Goal: Task Accomplishment & Management: Understand process/instructions

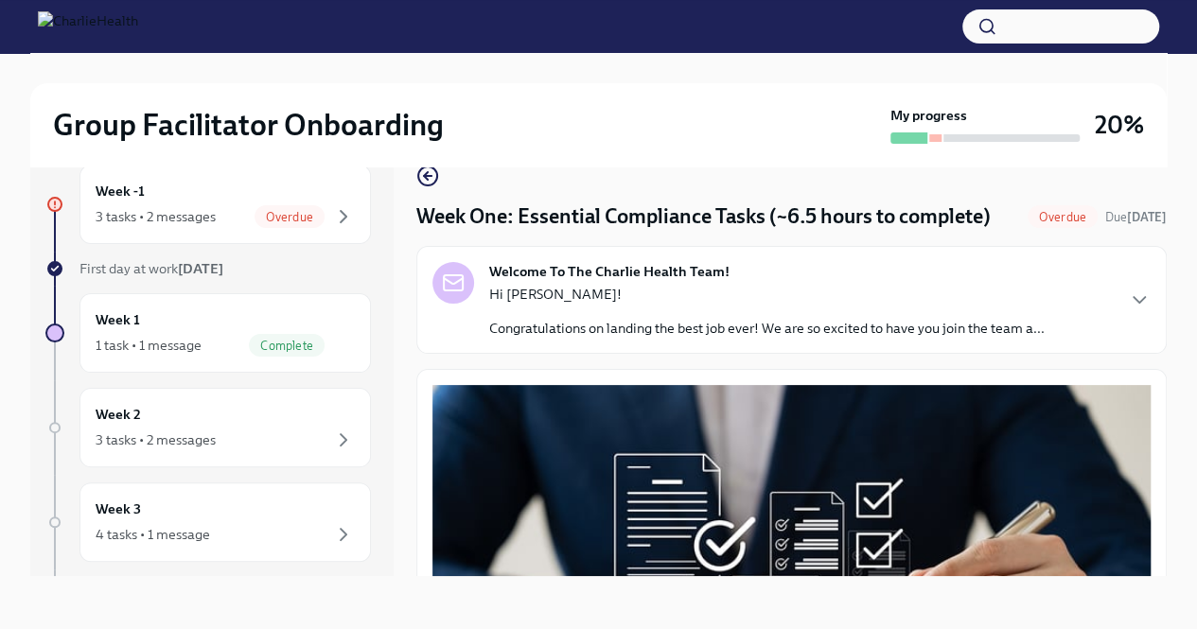
scroll to position [4324, 0]
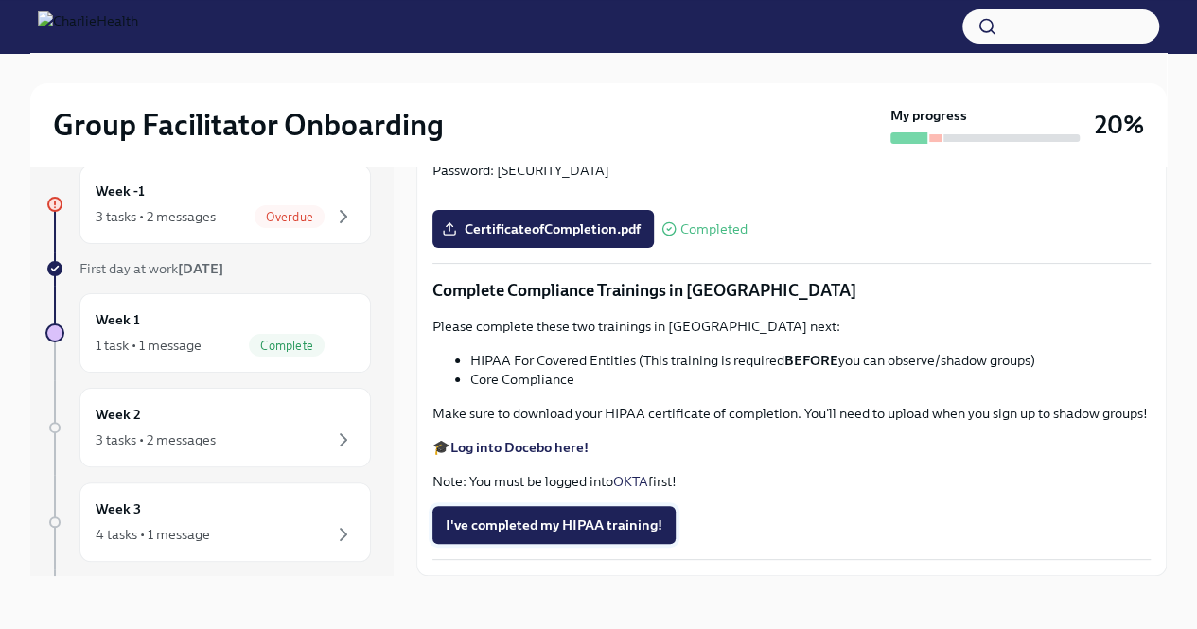
click at [576, 523] on span "I've completed my HIPAA training!" at bounding box center [554, 525] width 217 height 19
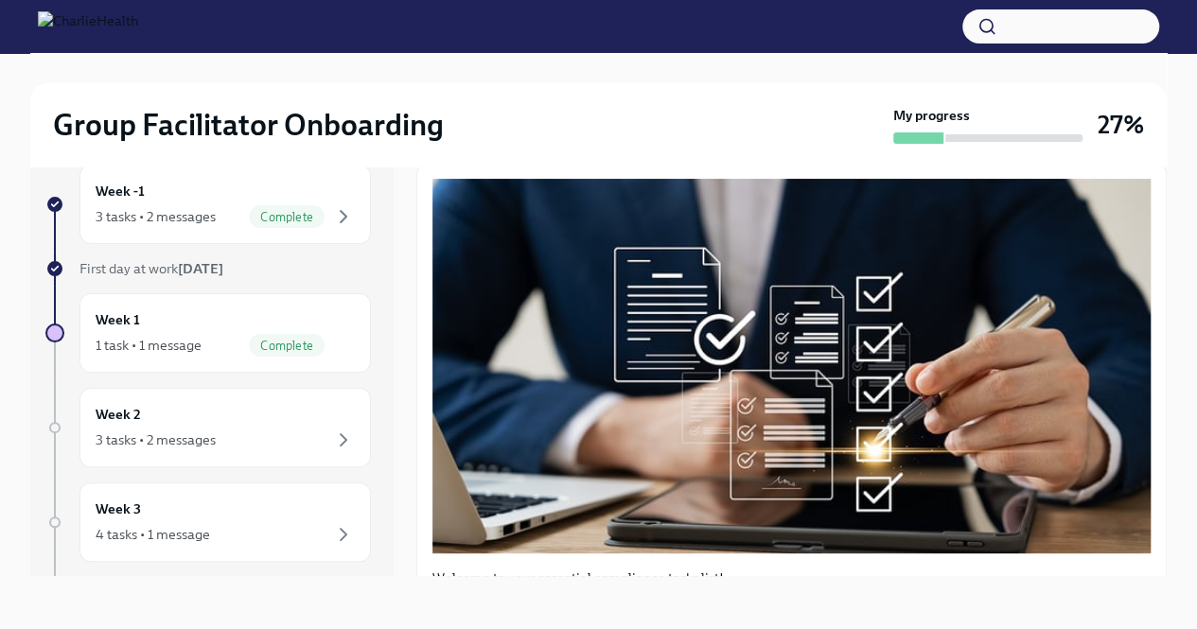
scroll to position [0, 0]
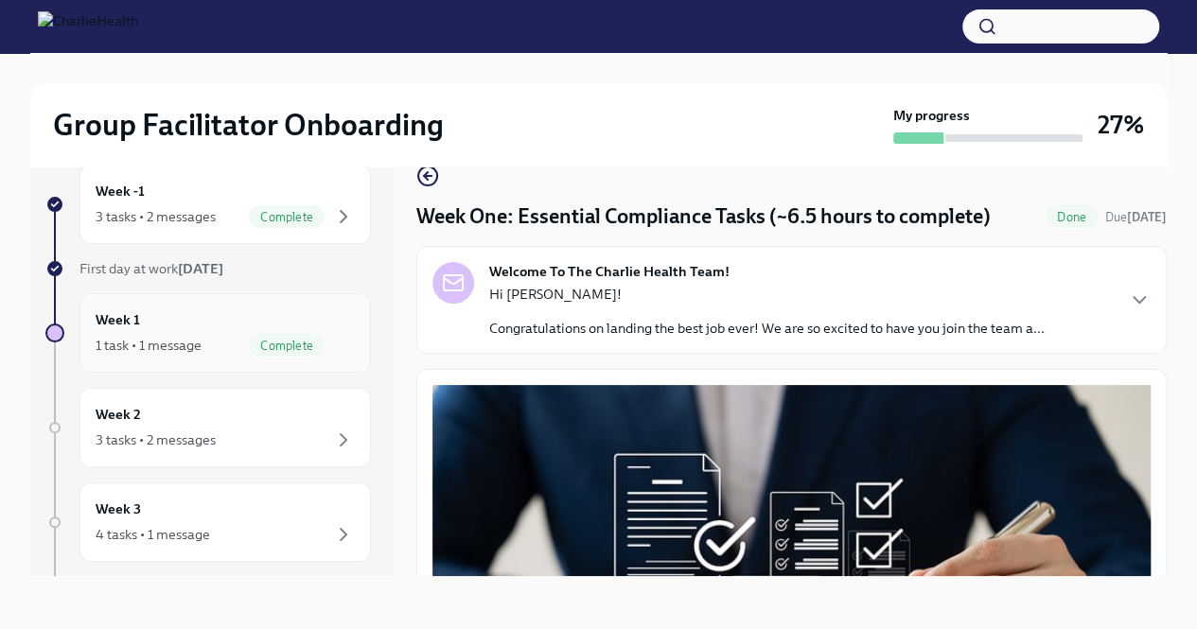
click at [256, 334] on div "Complete" at bounding box center [287, 345] width 76 height 23
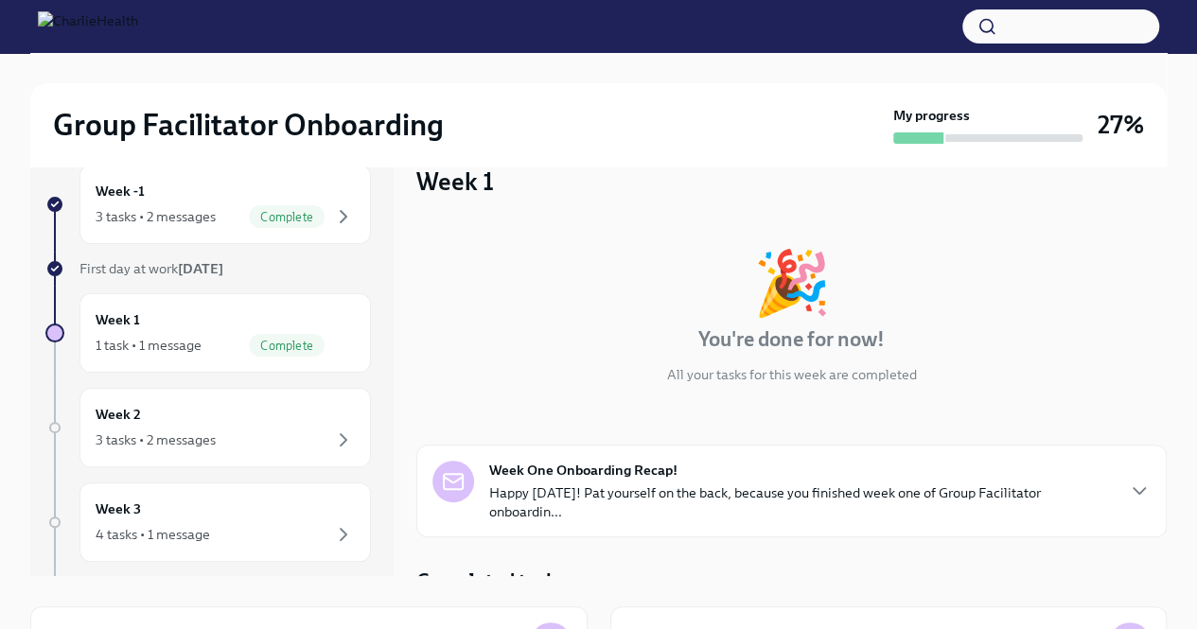
scroll to position [96, 0]
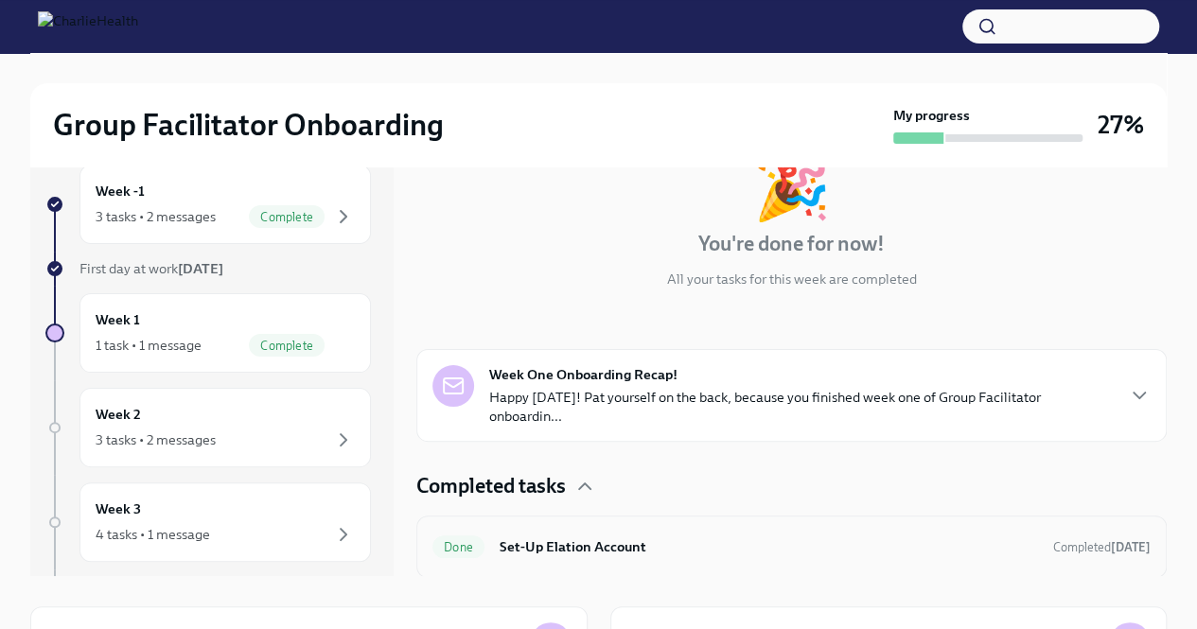
click at [551, 560] on div "Done Set-Up Elation Account Completed [DATE]" at bounding box center [792, 547] width 718 height 30
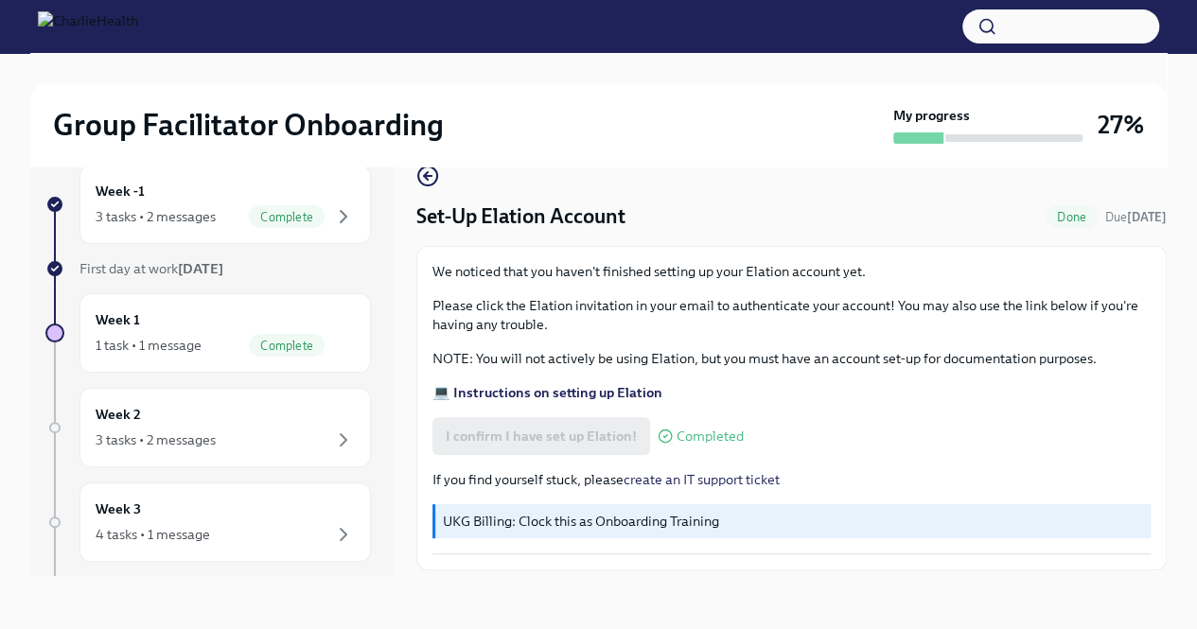
click at [276, 466] on div "Week -1 3 tasks • 2 messages Complete First day at work [DATE] Week 1 1 task • …" at bounding box center [208, 560] width 326 height 791
click at [282, 448] on div "3 tasks • 2 messages" at bounding box center [225, 440] width 259 height 23
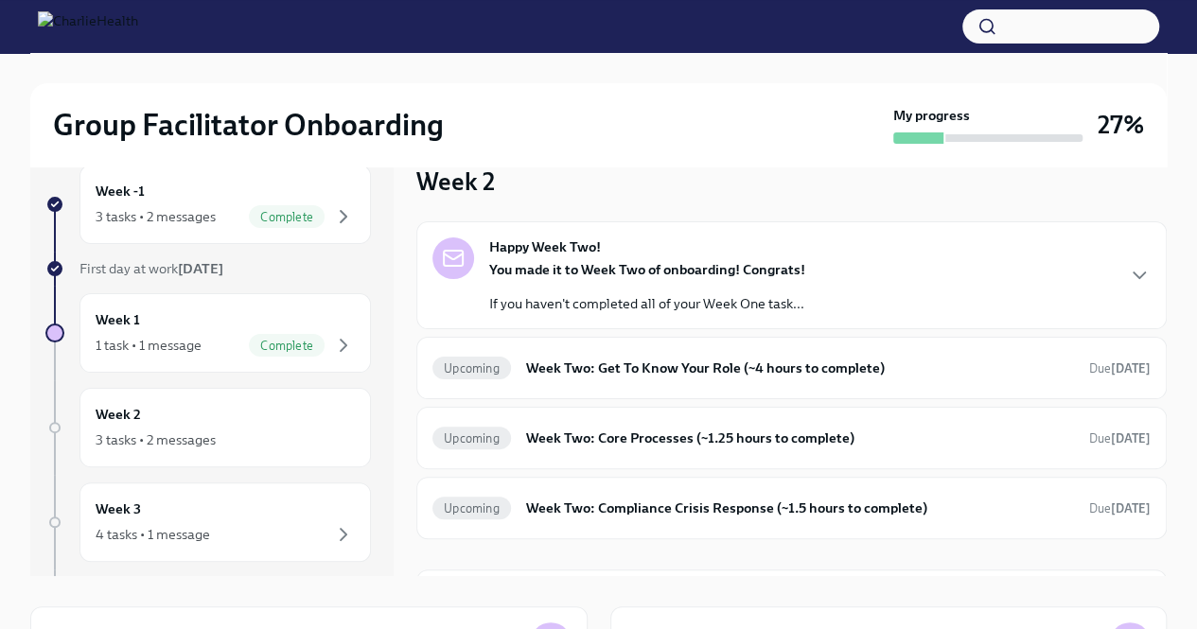
click at [500, 281] on div "You made it to Week Two of onboarding! Congrats! If you haven't completed all o…" at bounding box center [647, 286] width 316 height 53
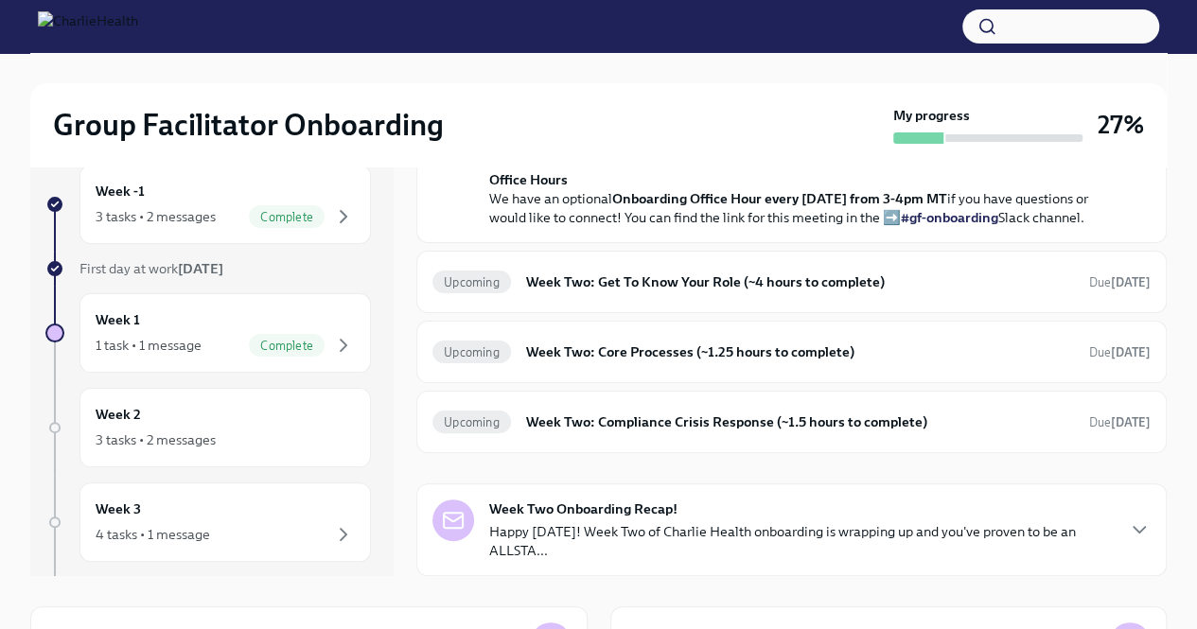
scroll to position [601, 0]
click at [513, 297] on div "Upcoming Week Two: Get To Know Your Role (~4 hours to complete) Due [DATE]" at bounding box center [792, 282] width 718 height 30
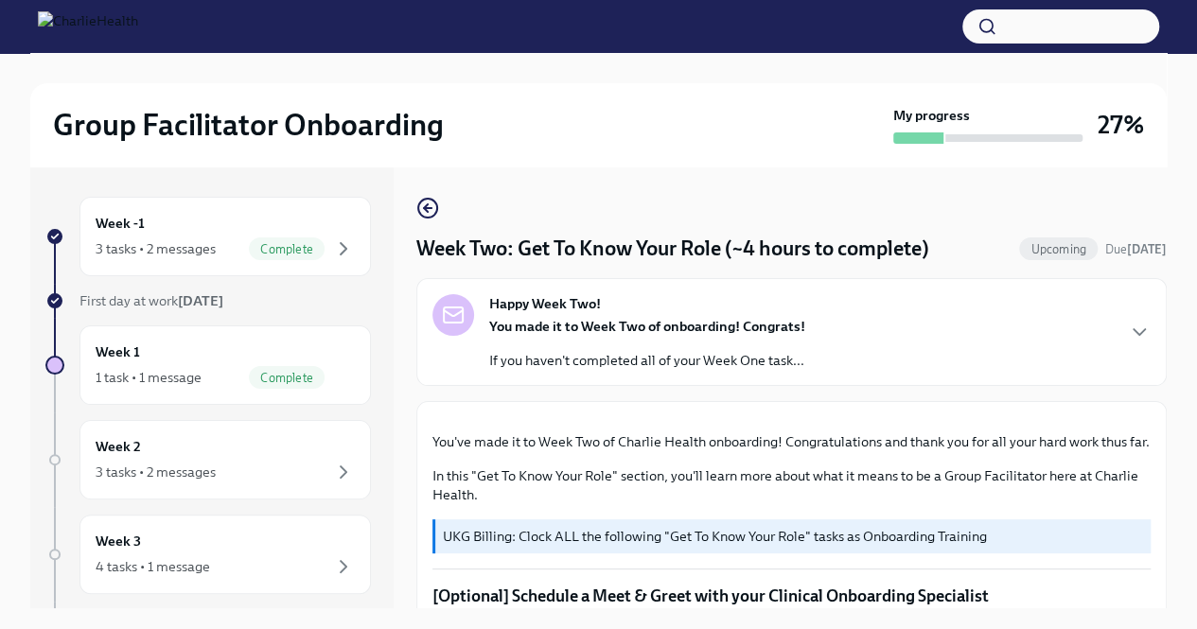
click at [617, 417] on button "Zoom image" at bounding box center [792, 417] width 718 height 0
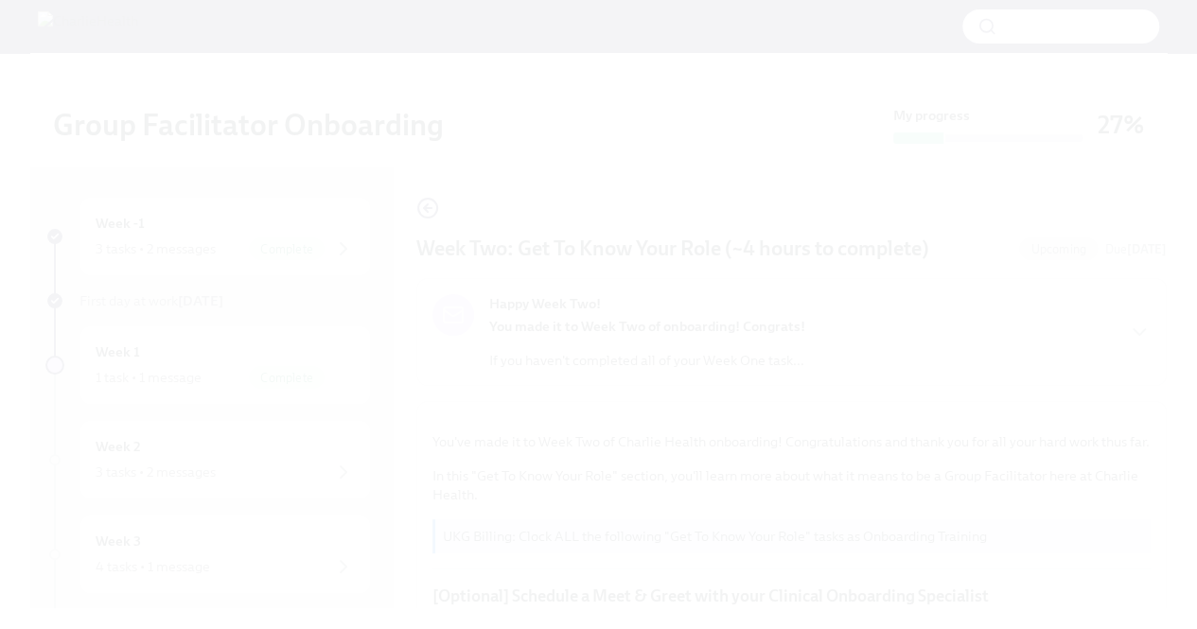
click at [1106, 558] on button "Unzoom image" at bounding box center [598, 314] width 1197 height 629
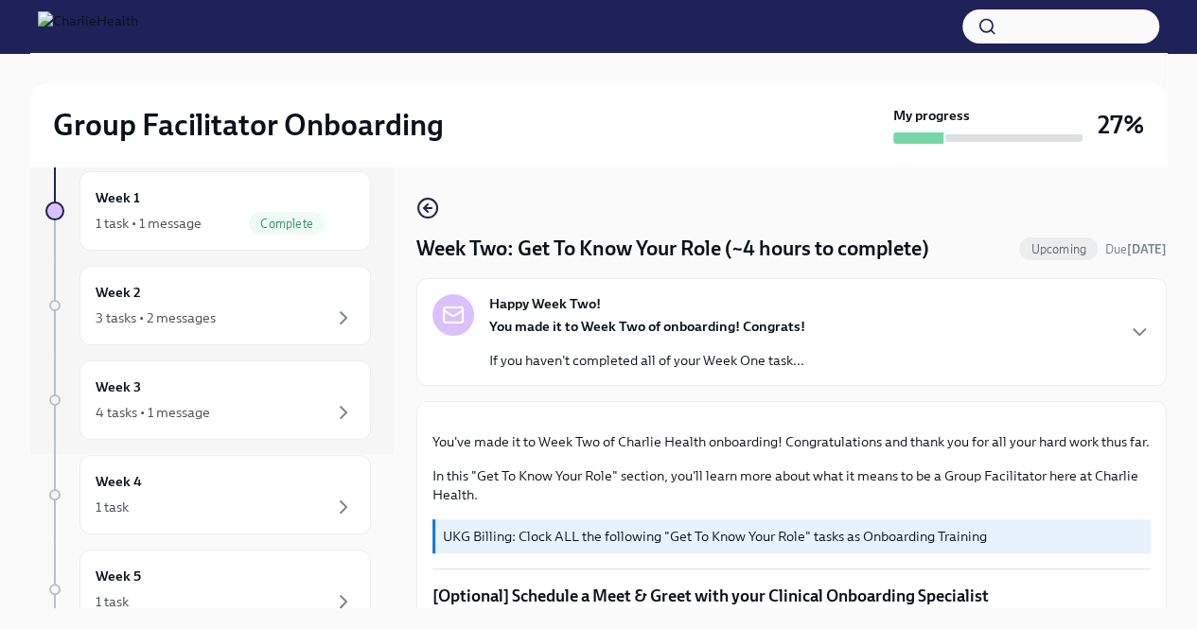
scroll to position [155, 0]
click at [241, 383] on div "Week 3 4 tasks • 1 message" at bounding box center [225, 399] width 259 height 47
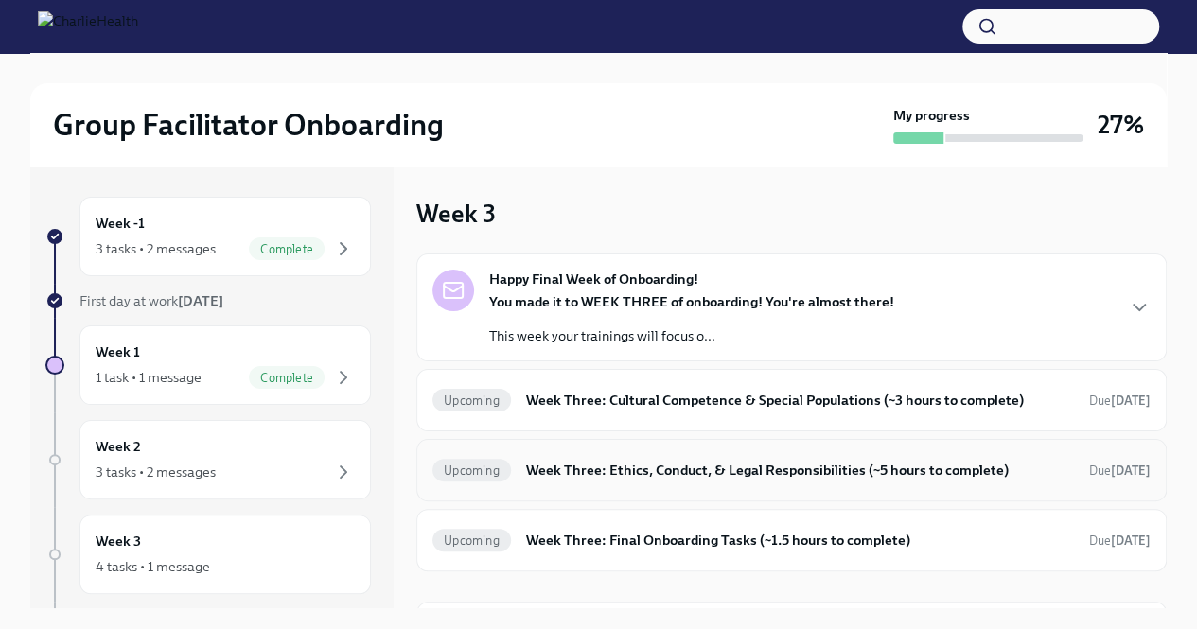
scroll to position [52, 0]
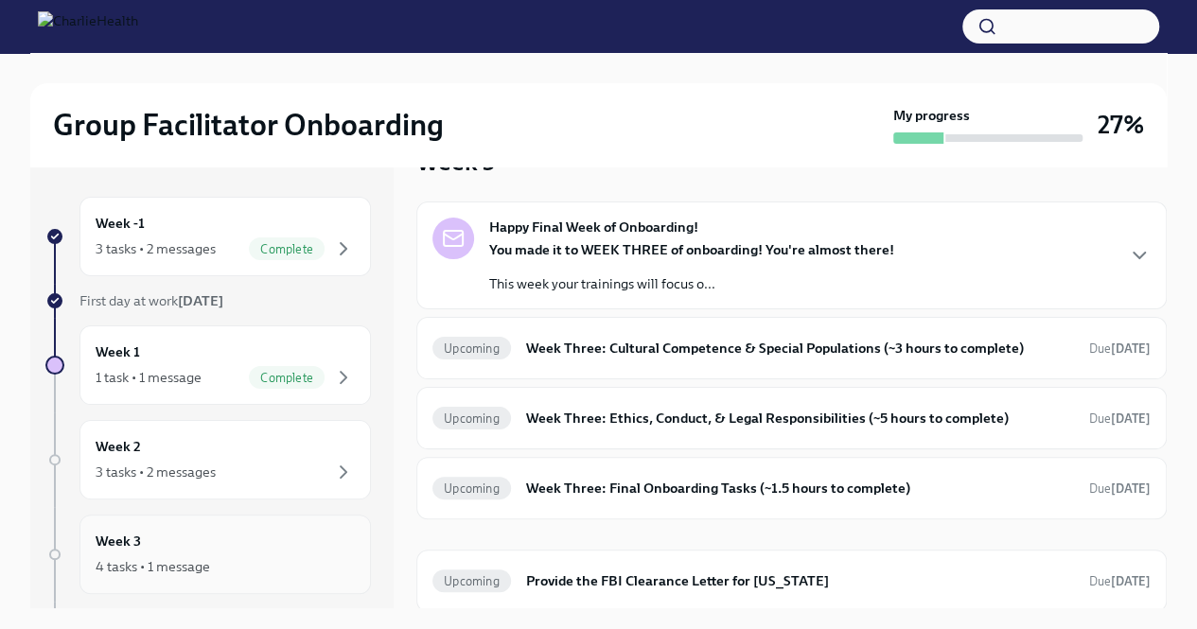
click at [168, 574] on div "4 tasks • 1 message" at bounding box center [153, 566] width 115 height 19
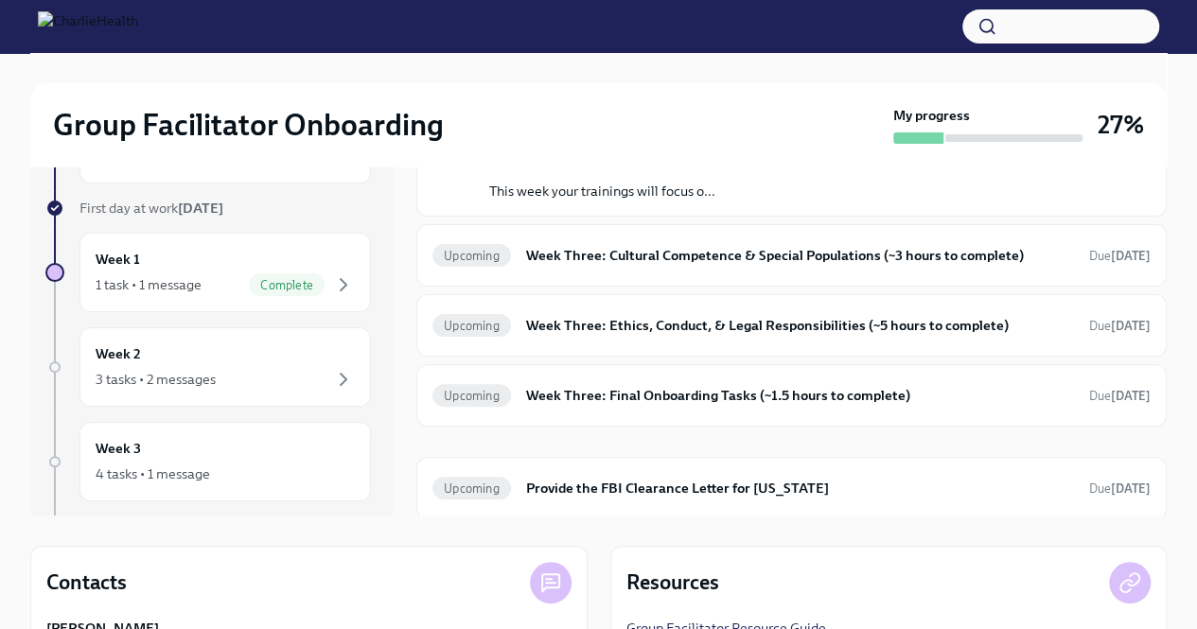
scroll to position [97, 0]
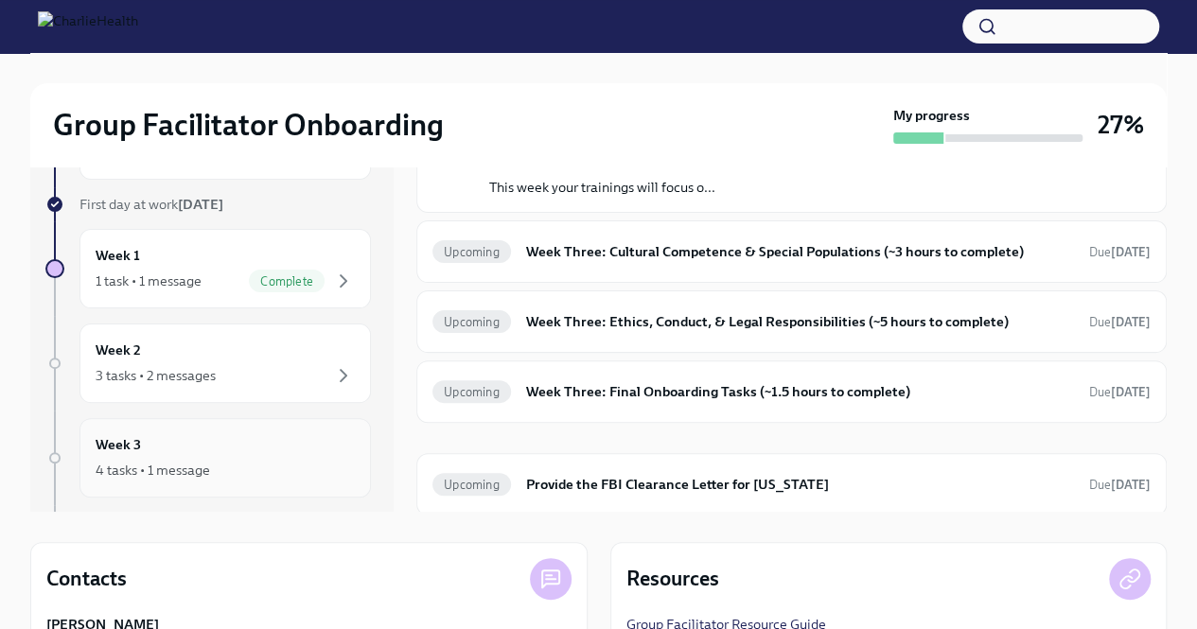
click at [216, 450] on div "Week 3 4 tasks • 1 message" at bounding box center [225, 457] width 259 height 47
